Goal: Find specific page/section: Find specific page/section

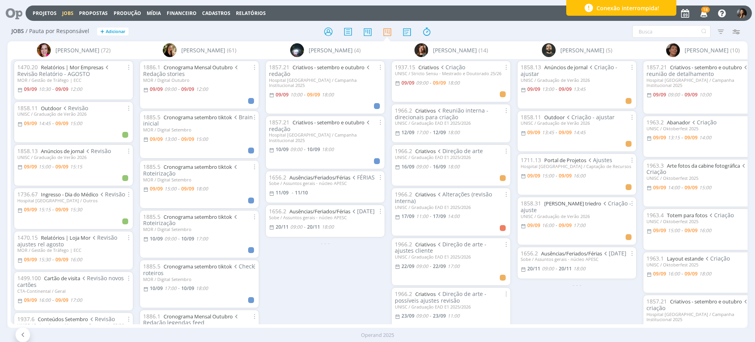
scroll to position [0, 21]
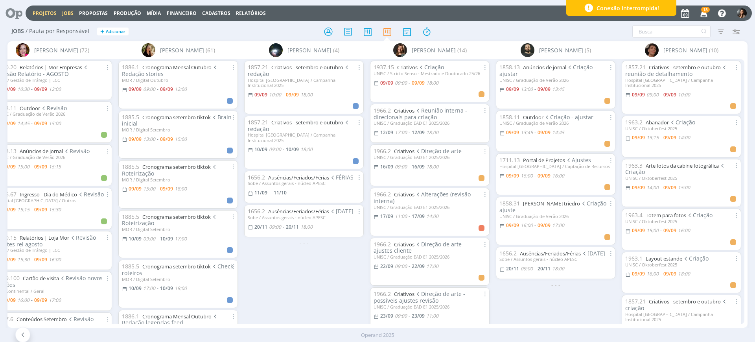
click at [49, 10] on link "Projetos" at bounding box center [45, 13] width 24 height 7
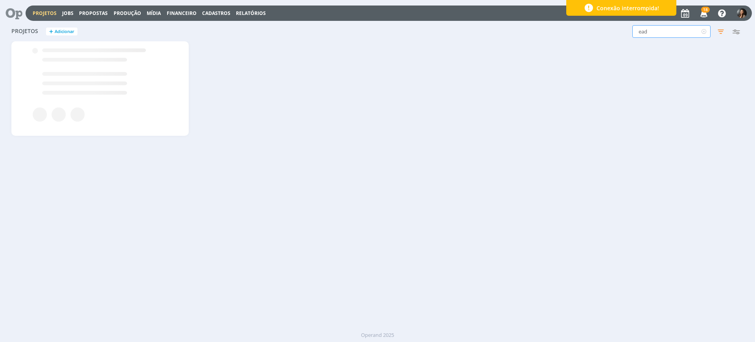
click at [669, 30] on input "ead" at bounding box center [671, 31] width 78 height 13
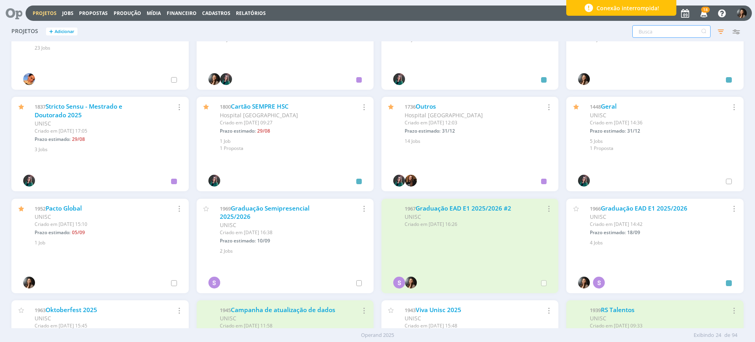
scroll to position [49, 0]
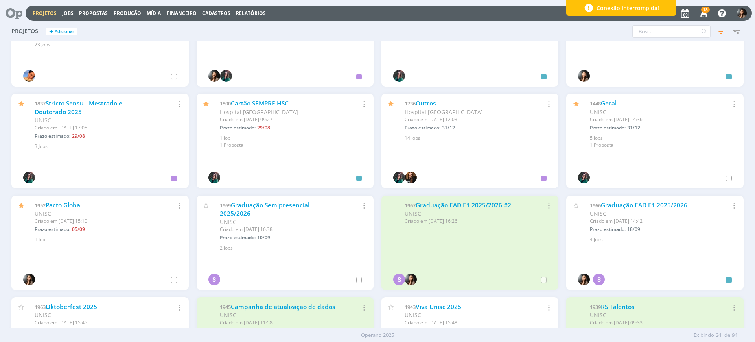
click at [281, 204] on link "Graduação Semipresencial 2025/2026" at bounding box center [265, 209] width 90 height 17
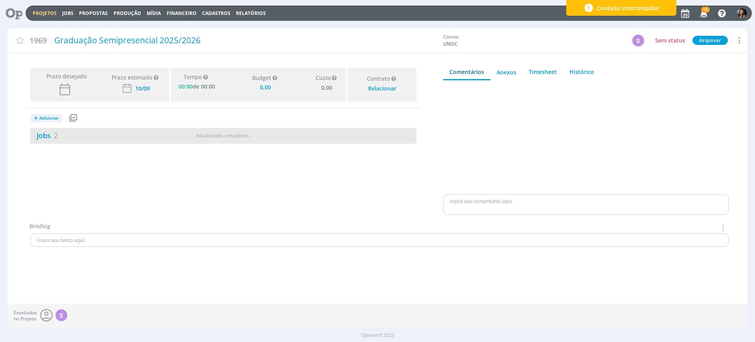
type input "0,00"
click at [263, 137] on div "0 / 2" at bounding box center [319, 135] width 193 height 9
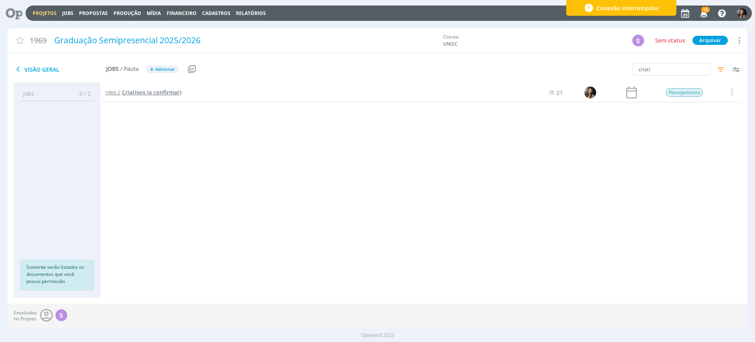
click at [136, 92] on span "Criativos (a confirmar)" at bounding box center [151, 91] width 59 height 7
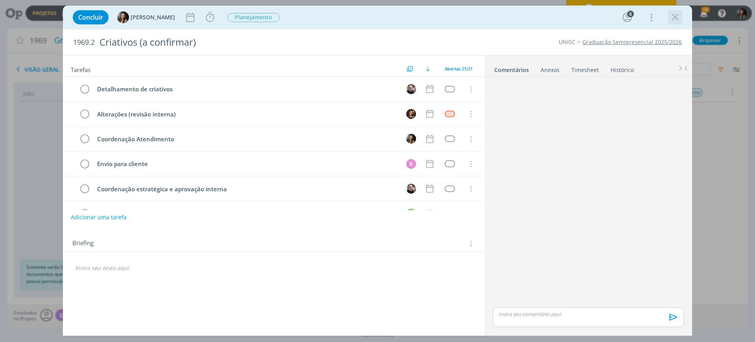
click at [674, 14] on icon "dialog" at bounding box center [675, 17] width 12 height 12
